Goal: Find specific page/section: Find specific page/section

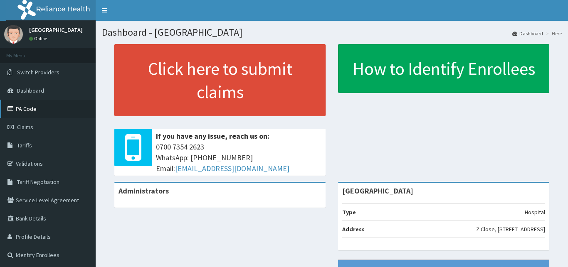
click at [61, 108] on link "PA Code" at bounding box center [48, 109] width 96 height 18
click at [69, 111] on link "PA Code" at bounding box center [48, 109] width 96 height 18
click at [42, 106] on link "PA Code" at bounding box center [48, 109] width 96 height 18
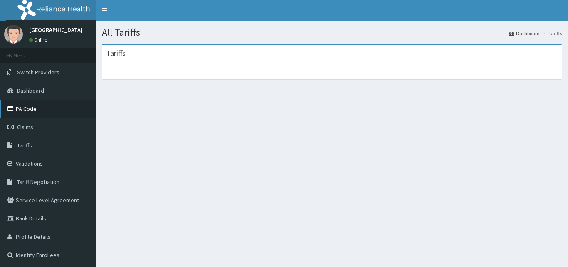
click at [41, 110] on link "PA Code" at bounding box center [48, 109] width 96 height 18
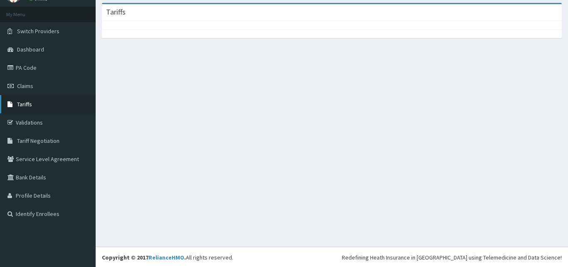
scroll to position [42, 0]
click at [41, 106] on link "Tariffs" at bounding box center [48, 103] width 96 height 18
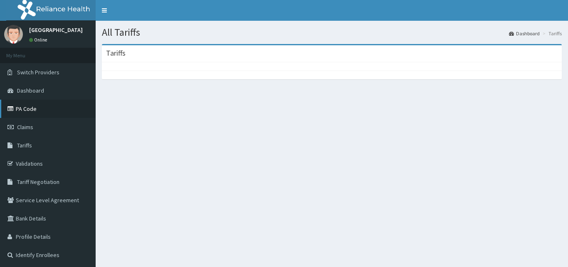
click at [27, 106] on link "PA Code" at bounding box center [48, 109] width 96 height 18
